Goal: Information Seeking & Learning: Learn about a topic

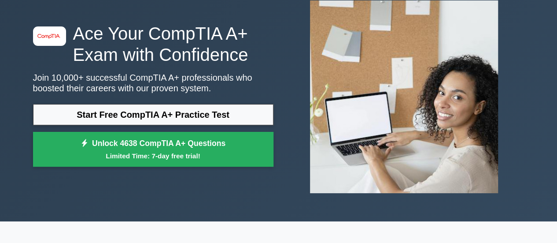
scroll to position [56, 0]
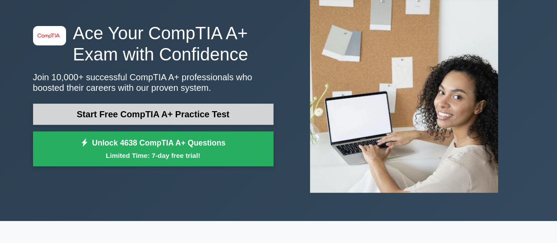
click at [238, 113] on link "Start Free CompTIA A+ Practice Test" at bounding box center [153, 113] width 240 height 21
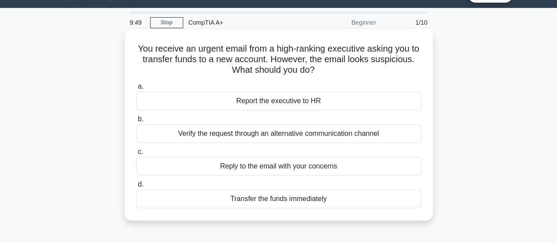
scroll to position [21, 0]
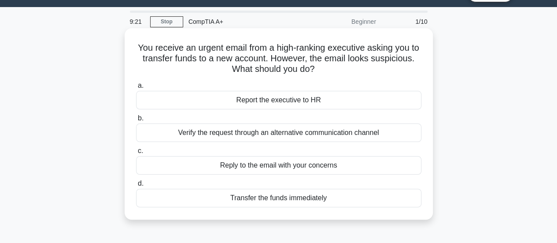
click at [290, 135] on div "Verify the request through an alternative communication channel" at bounding box center [278, 132] width 285 height 18
click at [136, 121] on input "b. Verify the request through an alternative communication channel" at bounding box center [136, 118] width 0 height 6
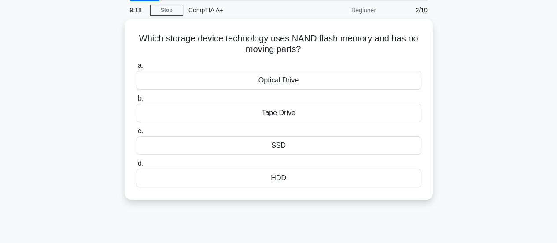
scroll to position [27, 0]
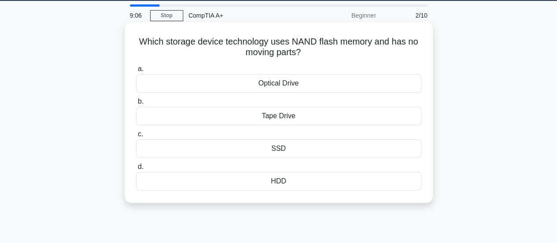
click at [289, 148] on div "SSD" at bounding box center [278, 148] width 285 height 18
click at [136, 137] on input "c. SSD" at bounding box center [136, 134] width 0 height 6
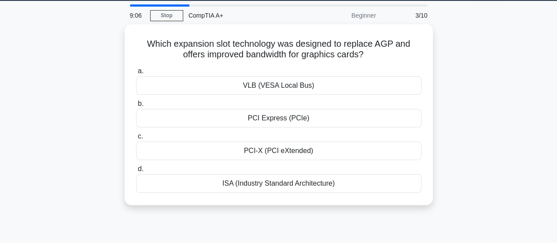
scroll to position [0, 0]
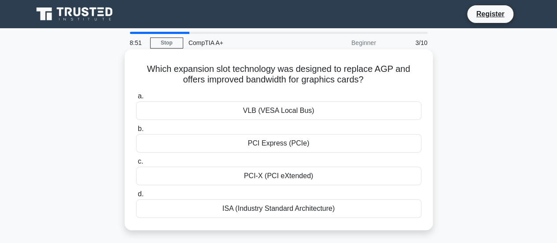
click at [289, 210] on div "ISA (Industry Standard Architecture)" at bounding box center [278, 208] width 285 height 18
click at [136, 197] on input "d. ISA (Industry Standard Architecture)" at bounding box center [136, 194] width 0 height 6
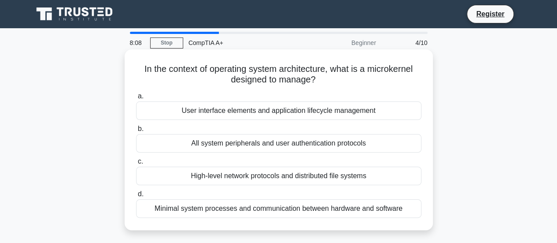
click at [285, 206] on div "Minimal system processes and communication between hardware and software" at bounding box center [278, 208] width 285 height 18
click at [136, 197] on input "d. Minimal system processes and communication between hardware and software" at bounding box center [136, 194] width 0 height 6
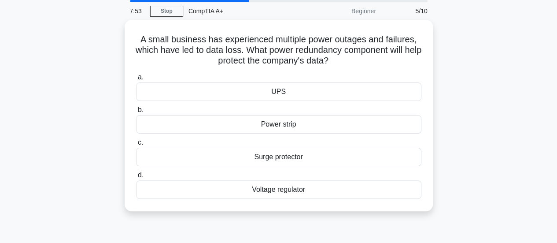
scroll to position [32, 0]
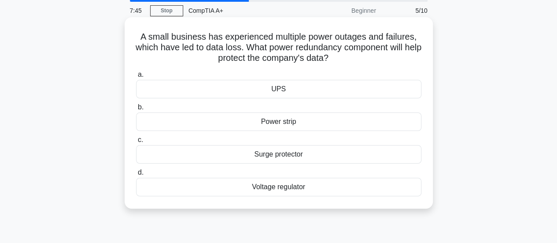
click at [290, 96] on div "UPS" at bounding box center [278, 89] width 285 height 18
click at [136, 77] on input "a. UPS" at bounding box center [136, 75] width 0 height 6
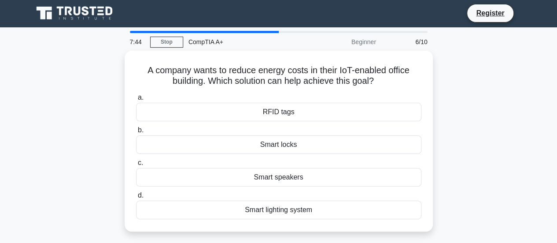
scroll to position [0, 0]
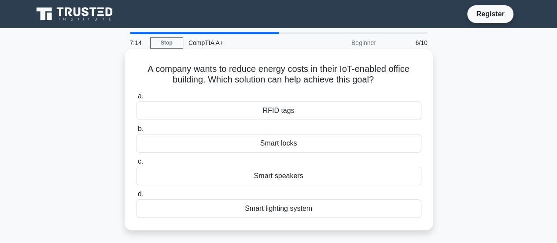
click at [281, 111] on div "RFID tags" at bounding box center [278, 110] width 285 height 18
click at [136, 99] on input "a. RFID tags" at bounding box center [136, 96] width 0 height 6
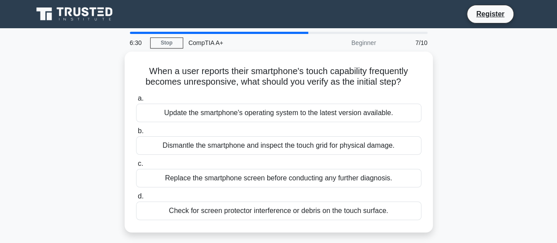
click at [281, 111] on div "Update the smartphone's operating system to the latest version available." at bounding box center [278, 112] width 285 height 18
click at [136, 101] on input "a. Update the smartphone's operating system to the latest version available." at bounding box center [136, 99] width 0 height 6
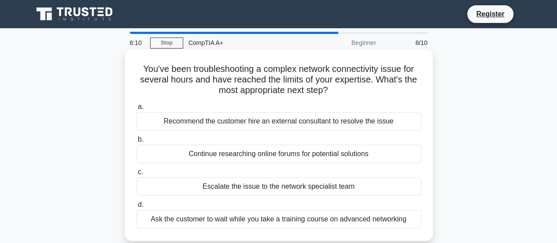
click at [267, 189] on div "Escalate the issue to the network specialist team" at bounding box center [278, 186] width 285 height 18
click at [136, 175] on input "c. Escalate the issue to the network specialist team" at bounding box center [136, 172] width 0 height 6
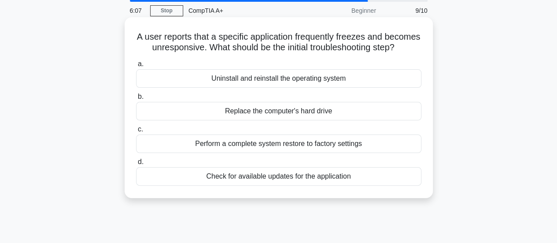
scroll to position [32, 0]
click at [271, 186] on div "Check for available updates for the application" at bounding box center [278, 176] width 285 height 18
click at [136, 165] on input "d. Check for available updates for the application" at bounding box center [136, 162] width 0 height 6
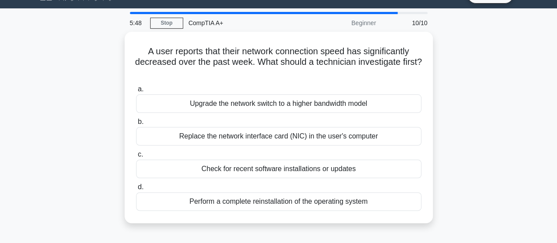
scroll to position [19, 0]
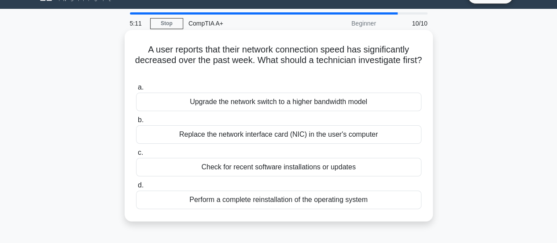
click at [290, 136] on div "Replace the network interface card (NIC) in the user's computer" at bounding box center [278, 134] width 285 height 18
click at [136, 123] on input "b. Replace the network interface card (NIC) in the user's computer" at bounding box center [136, 120] width 0 height 6
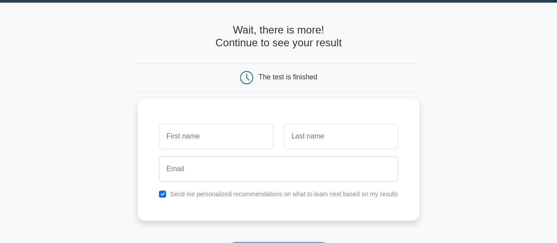
scroll to position [26, 0]
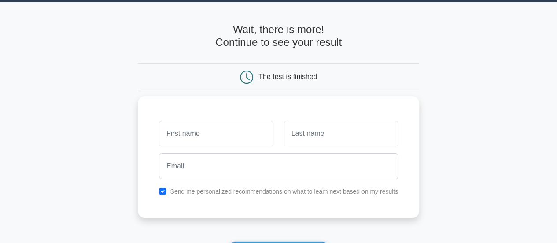
click at [224, 131] on input "text" at bounding box center [216, 134] width 114 height 26
type input "[PERSON_NAME]"
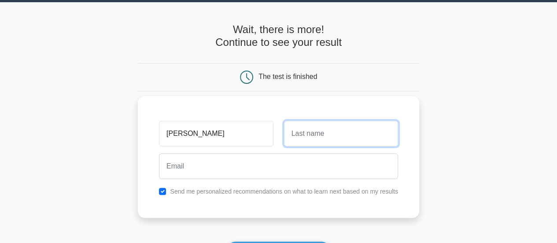
click at [319, 132] on input "text" at bounding box center [341, 134] width 114 height 26
type input "Laurich"
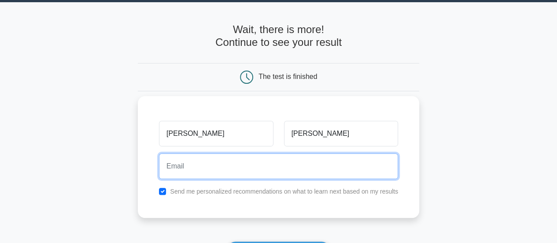
click at [235, 165] on input "email" at bounding box center [278, 166] width 239 height 26
type input "loganxlaurich@gmail.com"
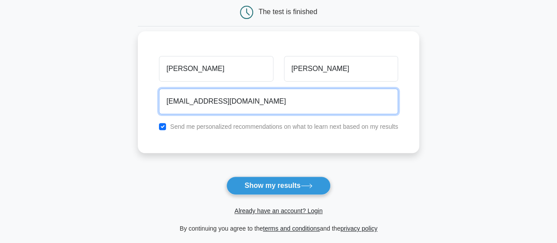
scroll to position [91, 0]
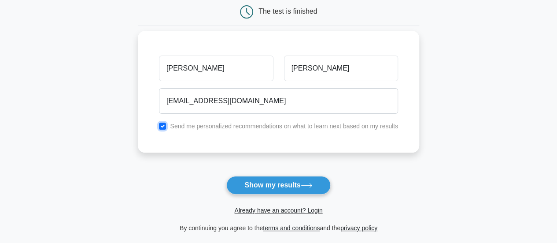
click at [164, 125] on input "checkbox" at bounding box center [162, 125] width 7 height 7
checkbox input "false"
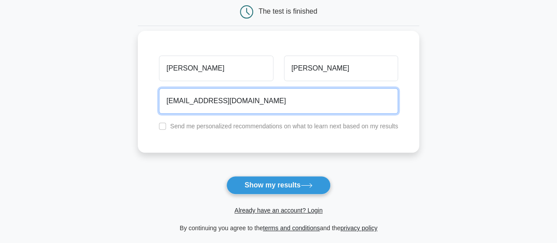
drag, startPoint x: 257, startPoint y: 102, endPoint x: 157, endPoint y: 101, distance: 99.9
click at [157, 101] on div "loganxlaurich@gmail.com" at bounding box center [279, 101] width 250 height 33
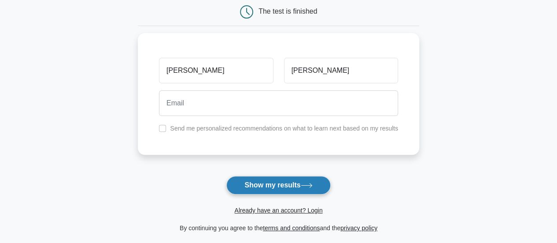
click at [236, 181] on button "Show my results" at bounding box center [278, 185] width 104 height 18
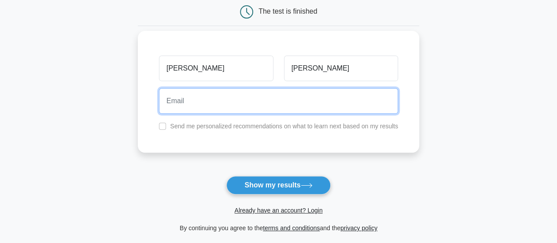
paste input "loganxlaurich@gmail.com"
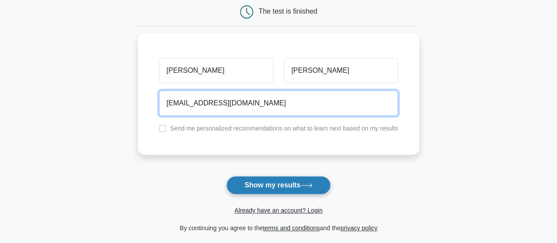
type input "loganxlaurich@gmail.com"
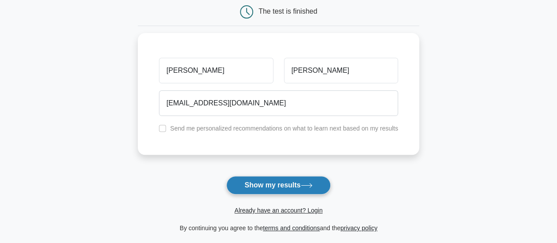
click at [294, 185] on button "Show my results" at bounding box center [278, 185] width 104 height 18
